Goal: Navigation & Orientation: Go to known website

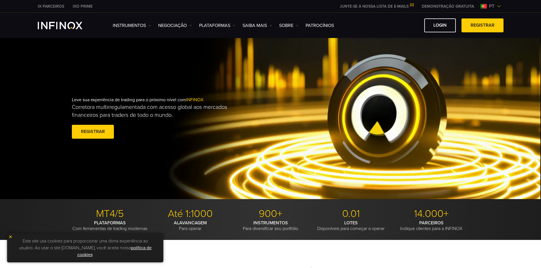
click at [499, 6] on img at bounding box center [498, 6] width 5 height 5
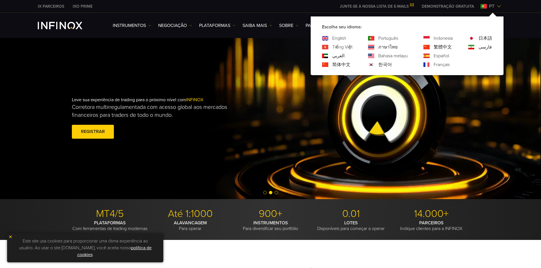
click at [343, 37] on link "English" at bounding box center [339, 38] width 14 height 7
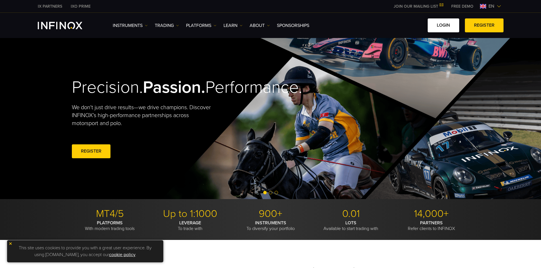
click at [444, 25] on link "LOGIN" at bounding box center [443, 25] width 32 height 14
